Goal: Task Accomplishment & Management: Use online tool/utility

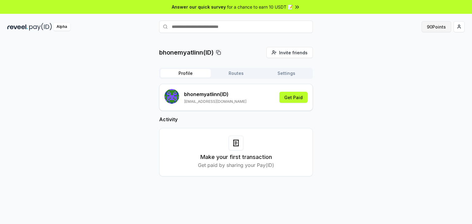
click at [437, 27] on button "90 Points" at bounding box center [437, 26] width 30 height 11
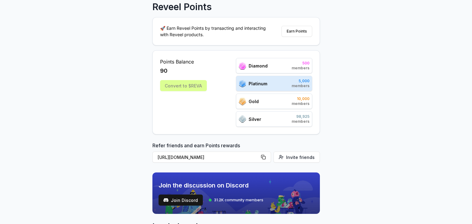
scroll to position [123, 0]
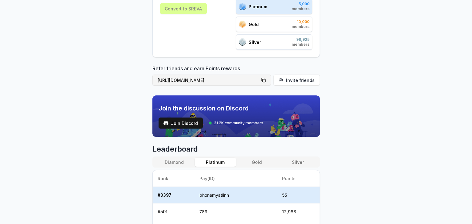
click at [266, 79] on button "[URL][DOMAIN_NAME]" at bounding box center [212, 80] width 119 height 11
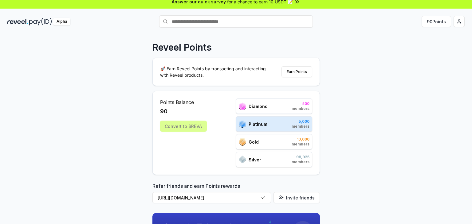
scroll to position [0, 0]
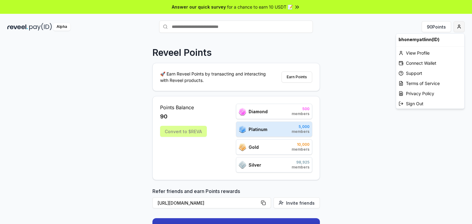
click at [461, 26] on html "Answer our quick survey for a chance to earn 10 USDT 📝 Alpha 90 Points Reveel P…" at bounding box center [236, 112] width 472 height 224
click at [434, 63] on div "Connect Wallet" at bounding box center [430, 63] width 68 height 10
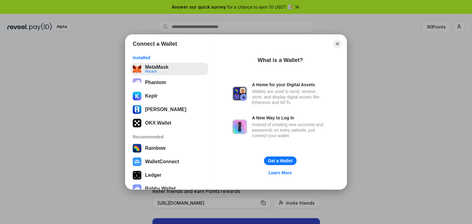
click at [169, 72] on button "MetaMask Recent" at bounding box center [169, 69] width 77 height 12
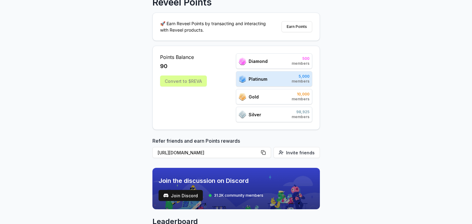
scroll to position [62, 0]
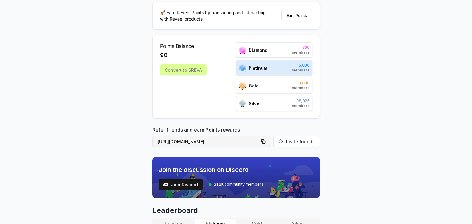
click at [264, 141] on button "[URL][DOMAIN_NAME]" at bounding box center [212, 141] width 119 height 11
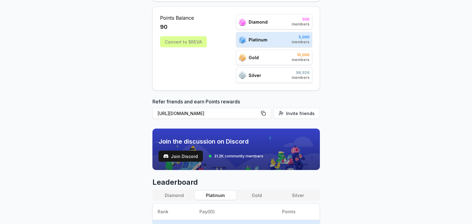
scroll to position [0, 0]
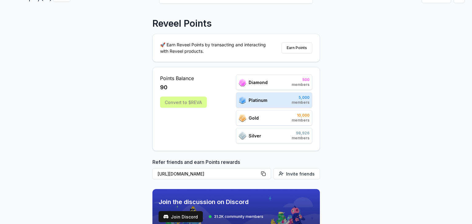
scroll to position [31, 0]
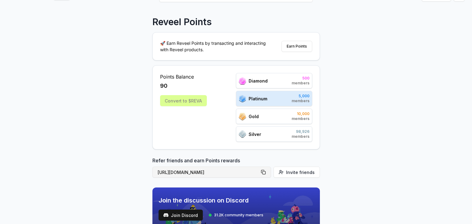
click at [264, 170] on button "https://reveel.id/refer/bhonemyatlinn" at bounding box center [212, 172] width 119 height 11
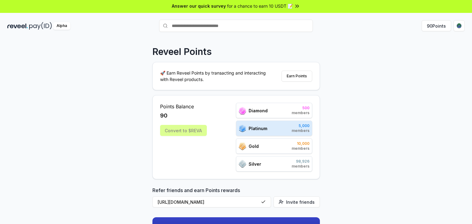
scroll to position [0, 0]
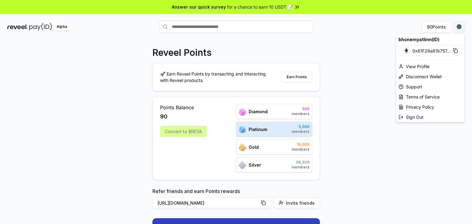
click at [460, 25] on html "Answer our quick survey for a chance to earn 10 USDT 📝 Alpha 90 Points Reveel P…" at bounding box center [236, 112] width 472 height 224
click at [387, 172] on html "Answer our quick survey for a chance to earn 10 USDT 📝 Alpha 90 Points Reveel P…" at bounding box center [236, 112] width 472 height 224
